Goal: Information Seeking & Learning: Compare options

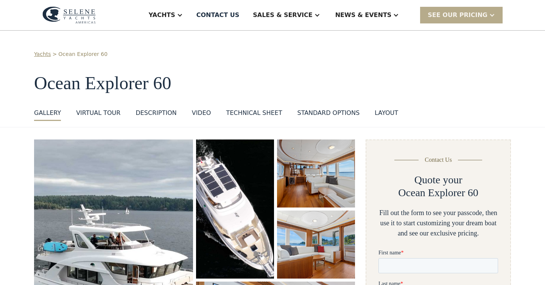
click at [374, 113] on div "layout" at bounding box center [385, 113] width 23 height 9
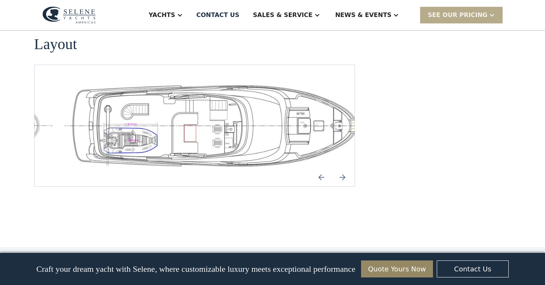
scroll to position [1646, 0]
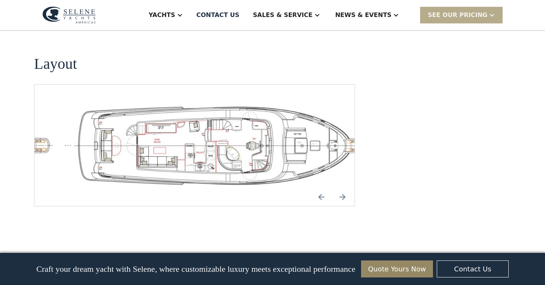
click at [343, 188] on img "Next slide" at bounding box center [342, 197] width 18 height 18
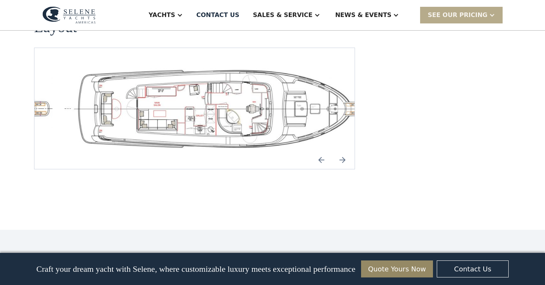
scroll to position [1642, 0]
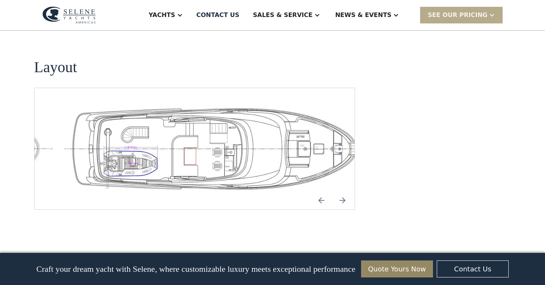
click at [259, 134] on img "open lightbox" at bounding box center [219, 148] width 308 height 85
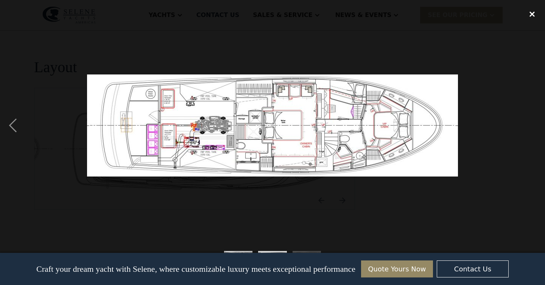
click at [536, 13] on div "close lightbox" at bounding box center [532, 14] width 26 height 17
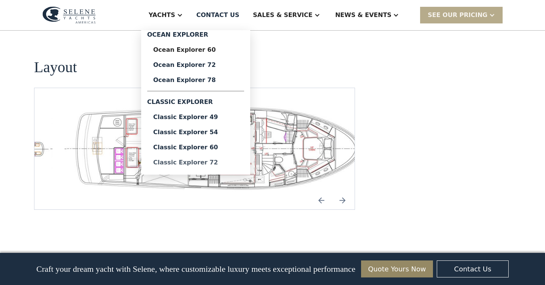
click at [208, 162] on div "Classic Explorer 72" at bounding box center [195, 163] width 85 height 6
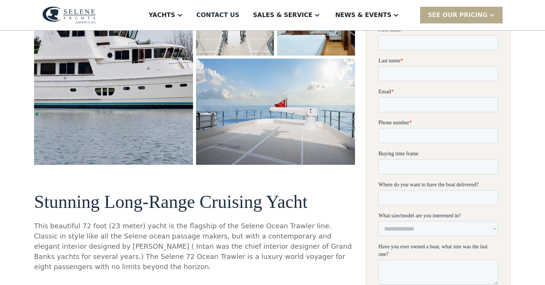
scroll to position [12, 0]
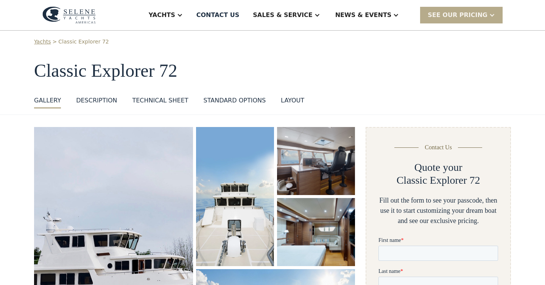
click at [293, 102] on div "layout" at bounding box center [292, 100] width 23 height 9
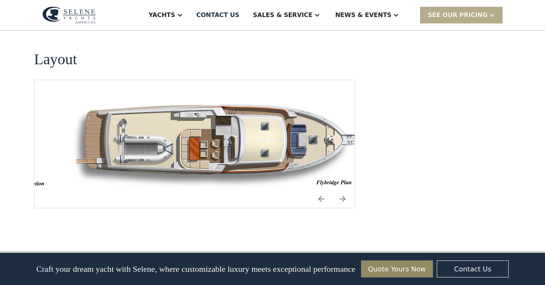
scroll to position [1011, 0]
click at [207, 125] on img "open lightbox" at bounding box center [219, 144] width 308 height 92
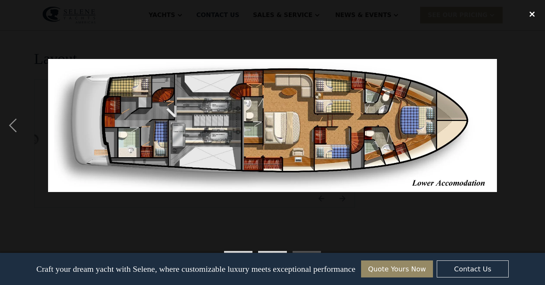
click at [532, 19] on div "close lightbox" at bounding box center [532, 14] width 26 height 17
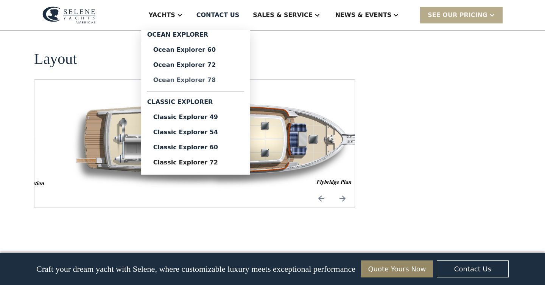
click at [219, 82] on div "Ocean Explorer 78" at bounding box center [195, 80] width 85 height 6
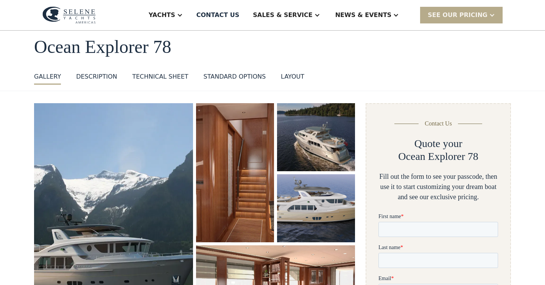
scroll to position [52, 0]
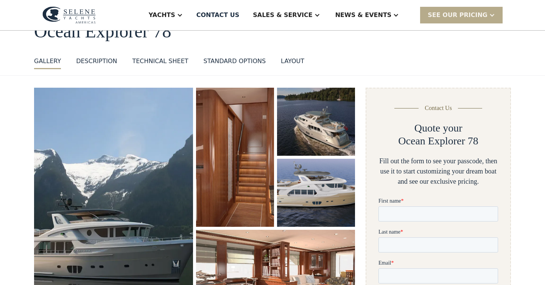
click at [286, 59] on div "layout" at bounding box center [292, 61] width 23 height 9
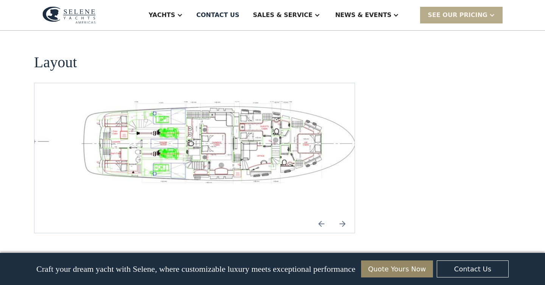
scroll to position [1140, 0]
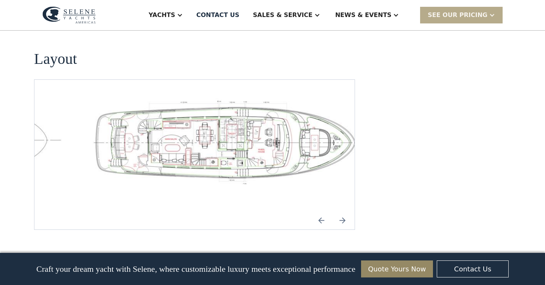
click at [291, 119] on img "open lightbox" at bounding box center [231, 141] width 308 height 87
